Goal: Transaction & Acquisition: Purchase product/service

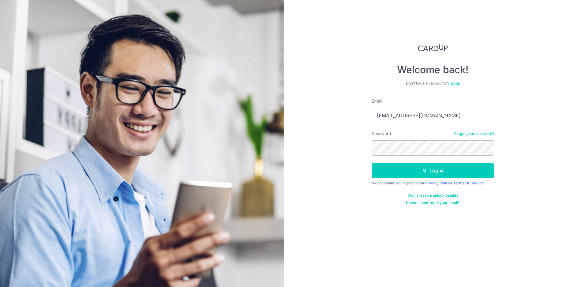
type input "mickibebi@gmail.com"
drag, startPoint x: 456, startPoint y: 171, endPoint x: 511, endPoint y: 76, distance: 110.3
click at [458, 168] on button "Log in" at bounding box center [433, 170] width 122 height 15
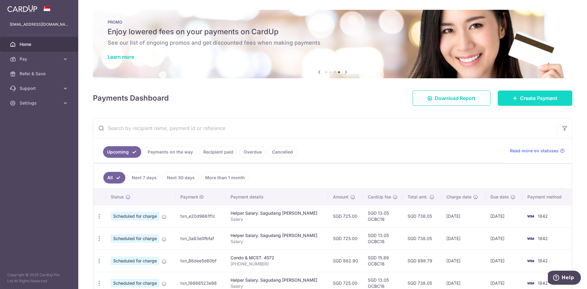
click at [547, 96] on span "Create Payment" at bounding box center [538, 97] width 37 height 7
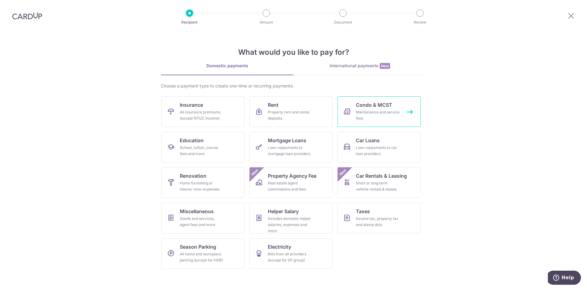
click at [357, 116] on div "Maintenance and service fees" at bounding box center [378, 115] width 44 height 12
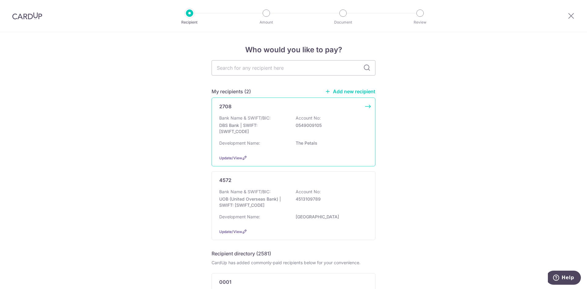
click at [248, 119] on p "Bank Name & SWIFT/BIC:" at bounding box center [244, 118] width 51 height 6
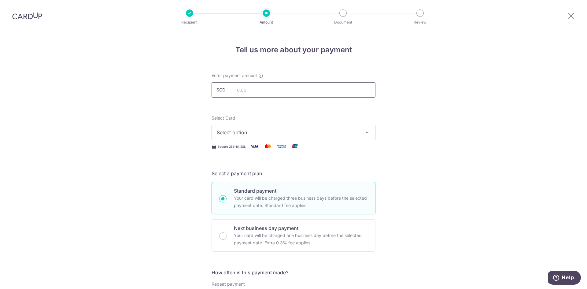
click at [252, 91] on input "text" at bounding box center [294, 89] width 164 height 15
drag, startPoint x: 249, startPoint y: 89, endPoint x: 183, endPoint y: 87, distance: 66.7
type input "1,268.76"
click at [258, 131] on span "Select option" at bounding box center [288, 132] width 143 height 7
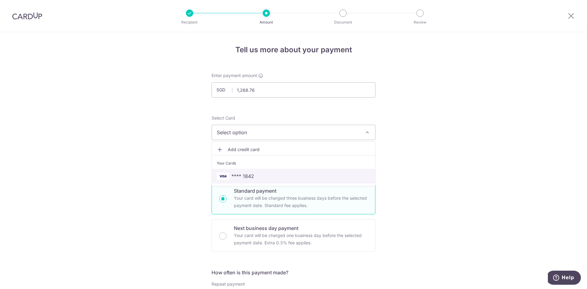
click at [244, 180] on link "**** 1842" at bounding box center [293, 176] width 163 height 15
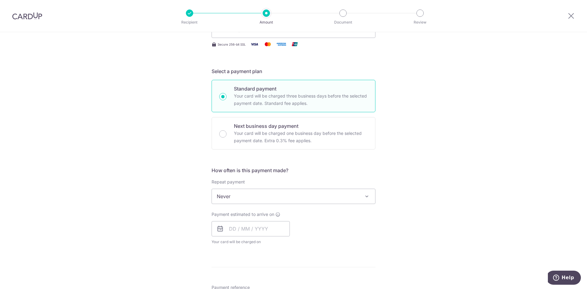
scroll to position [122, 0]
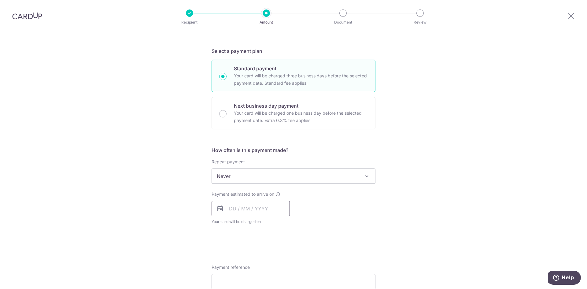
click at [227, 212] on input "text" at bounding box center [251, 208] width 78 height 15
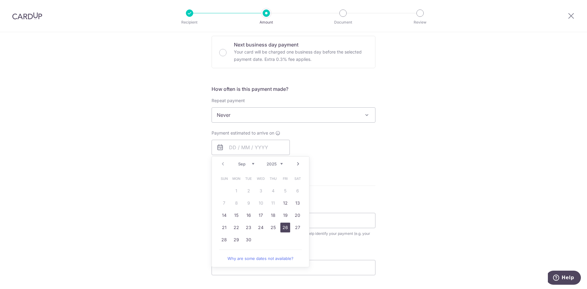
click at [284, 229] on link "26" at bounding box center [285, 228] width 10 height 10
type input "26/09/2025"
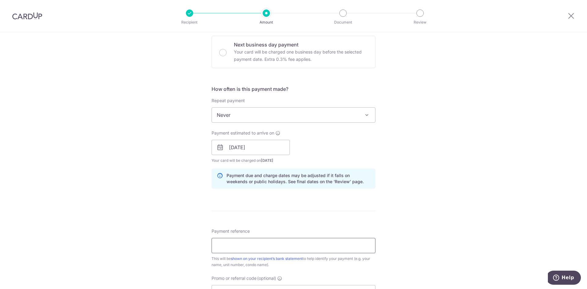
click at [239, 246] on input "Payment reference" at bounding box center [294, 245] width 164 height 15
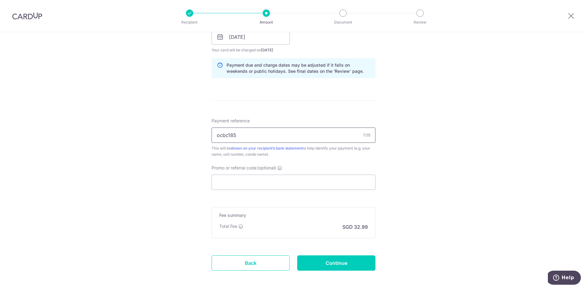
scroll to position [306, 0]
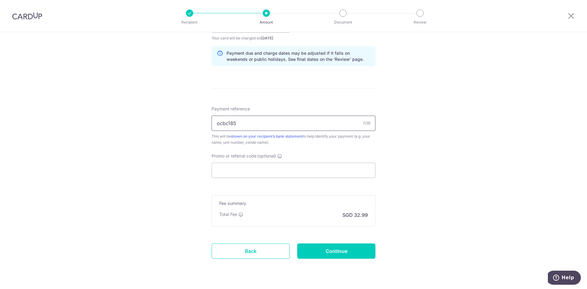
drag, startPoint x: 249, startPoint y: 125, endPoint x: 174, endPoint y: 120, distance: 74.5
click at [174, 120] on div "Tell us more about your payment Enter payment amount SGD 1,268.76 1268.76 Selec…" at bounding box center [293, 15] width 587 height 578
type input "ocbc185"
click at [229, 173] on input "Promo or referral code (optional)" at bounding box center [294, 170] width 164 height 15
paste input "ocbc185"
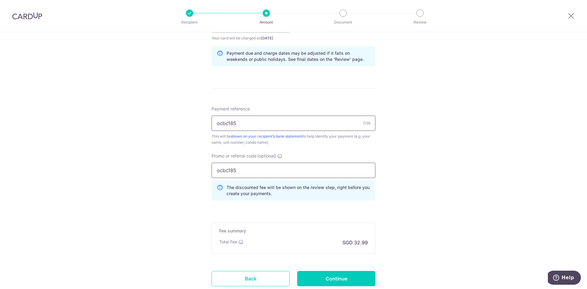
type input "ocbc185"
drag, startPoint x: 241, startPoint y: 125, endPoint x: 142, endPoint y: 124, distance: 99.4
click at [142, 124] on div "Tell us more about your payment Enter payment amount SGD 1,268.76 1268.76 Selec…" at bounding box center [293, 29] width 587 height 606
type input "91 08-19"
click at [429, 214] on div "Tell us more about your payment Enter payment amount SGD 1,268.76 1268.76 Selec…" at bounding box center [293, 29] width 587 height 606
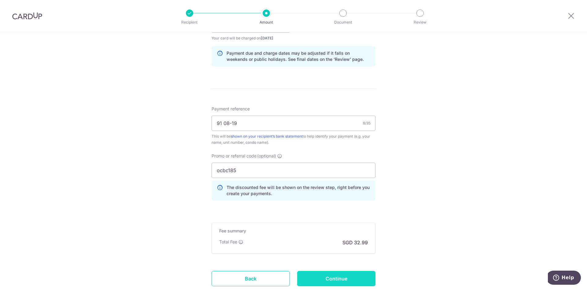
click at [334, 281] on input "Continue" at bounding box center [336, 278] width 78 height 15
type input "Create Schedule"
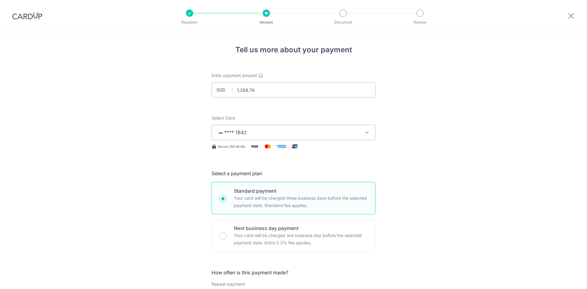
scroll to position [357, 0]
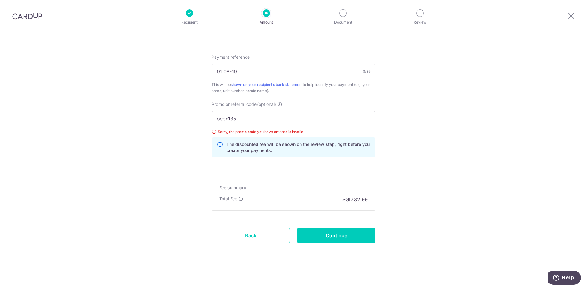
click at [231, 117] on input "ocbc185" at bounding box center [294, 118] width 164 height 15
type input "ocbc195"
click at [334, 234] on input "Continue" at bounding box center [336, 235] width 78 height 15
type input "Update Schedule"
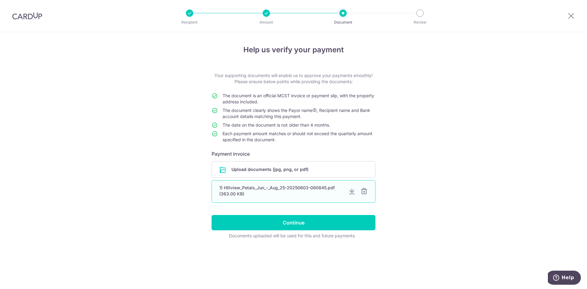
click at [366, 192] on div at bounding box center [364, 191] width 7 height 7
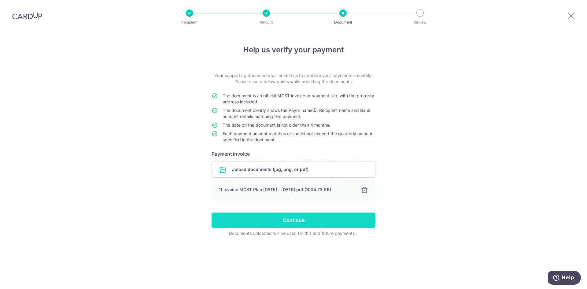
click at [310, 220] on input "Continue" at bounding box center [294, 220] width 164 height 15
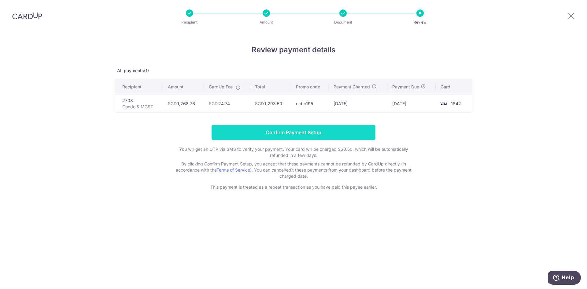
click at [310, 131] on input "Confirm Payment Setup" at bounding box center [294, 132] width 164 height 15
